Goal: Information Seeking & Learning: Compare options

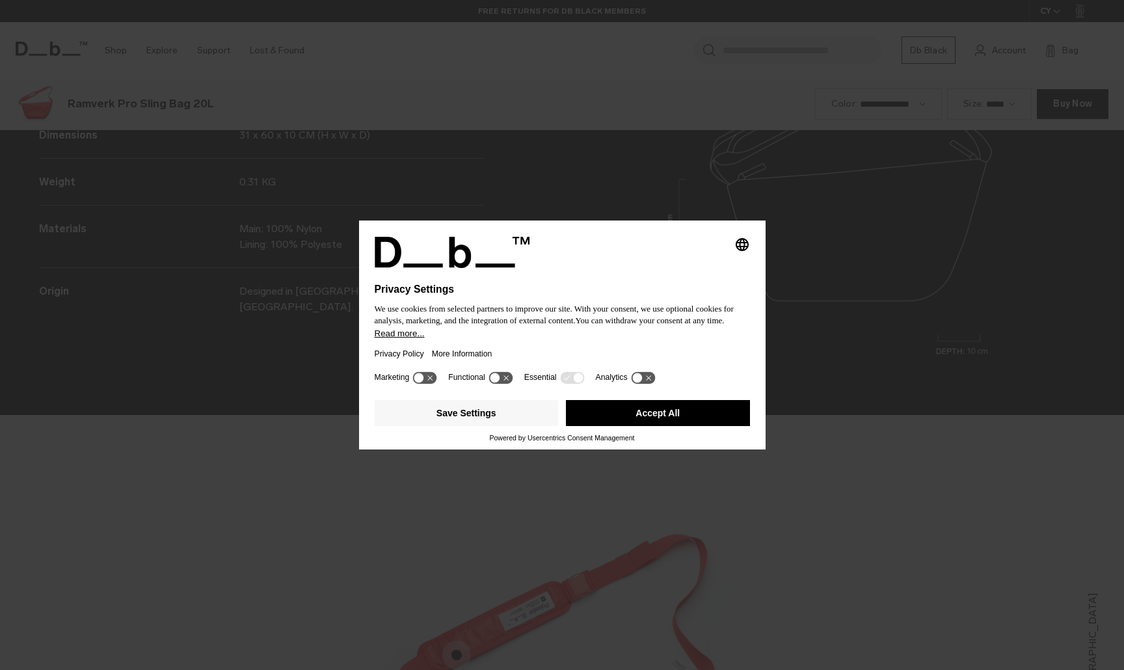
scroll to position [2011, 0]
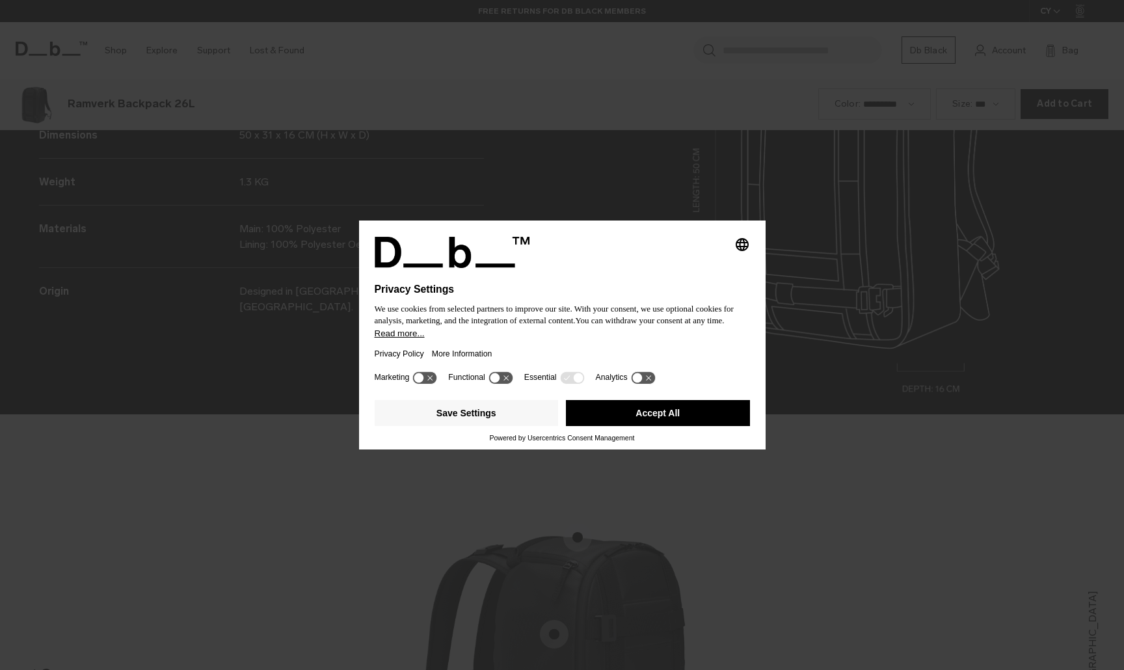
scroll to position [2011, 0]
